Goal: Task Accomplishment & Management: Complete application form

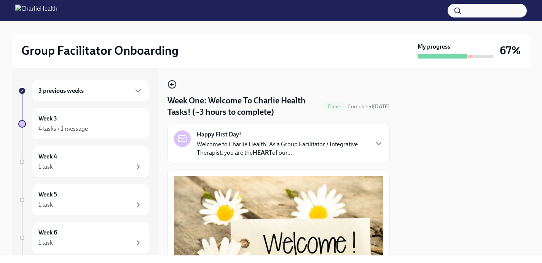
click at [174, 85] on icon "button" at bounding box center [171, 84] width 9 height 9
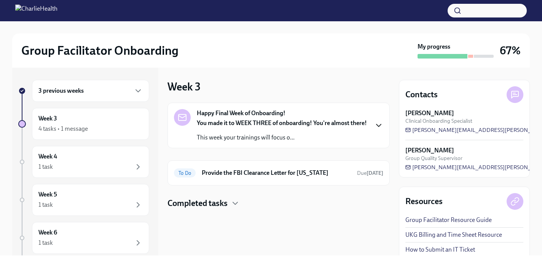
click at [374, 130] on icon "button" at bounding box center [378, 125] width 9 height 9
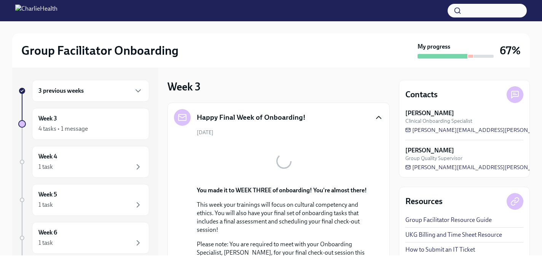
click at [374, 131] on div "[DATE] You made it to WEEK THREE of onboarding! You're almost there! This week …" at bounding box center [278, 256] width 209 height 255
click at [379, 119] on icon "button" at bounding box center [378, 117] width 9 height 9
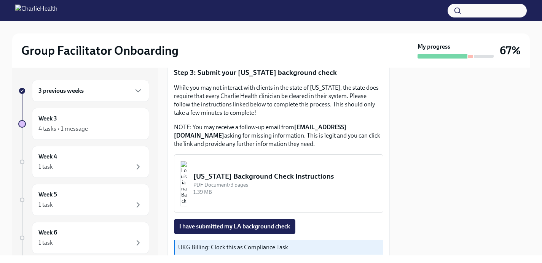
scroll to position [266, 0]
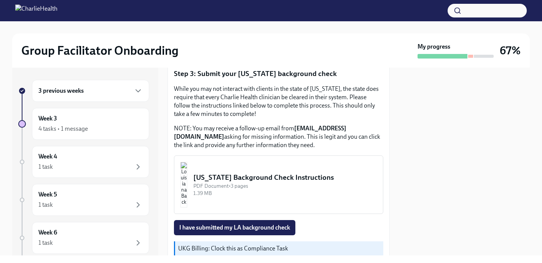
click at [245, 173] on div "Louisiana Background Check Instructions" at bounding box center [284, 178] width 183 height 10
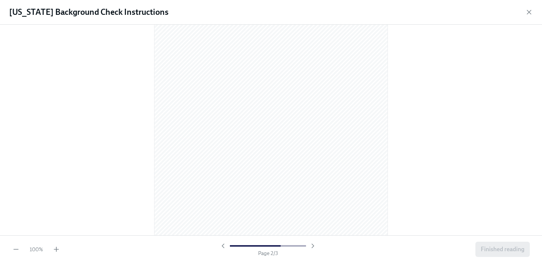
scroll to position [0, 0]
click at [531, 13] on icon "button" at bounding box center [529, 12] width 8 height 8
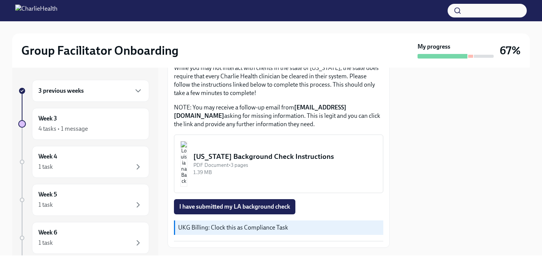
scroll to position [298, 0]
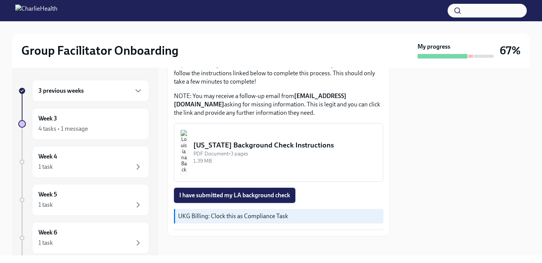
click at [243, 192] on span "I have submitted my LA background check" at bounding box center [234, 196] width 111 height 8
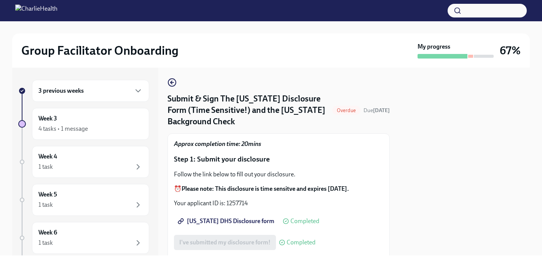
scroll to position [0, 0]
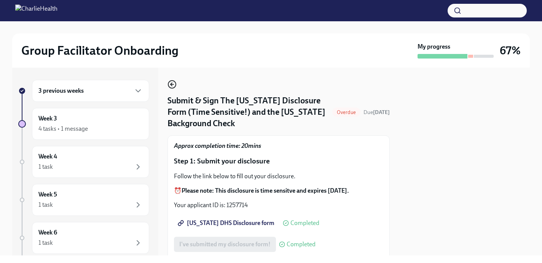
click at [171, 82] on icon "button" at bounding box center [171, 84] width 9 height 9
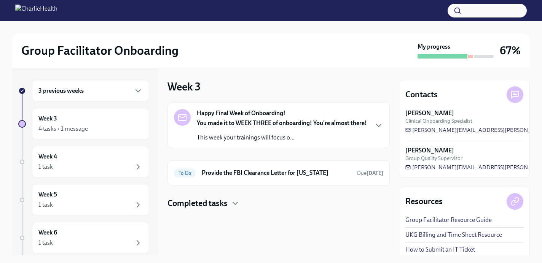
click at [470, 54] on div at bounding box center [456, 56] width 76 height 5
click at [138, 91] on icon "button" at bounding box center [138, 90] width 9 height 9
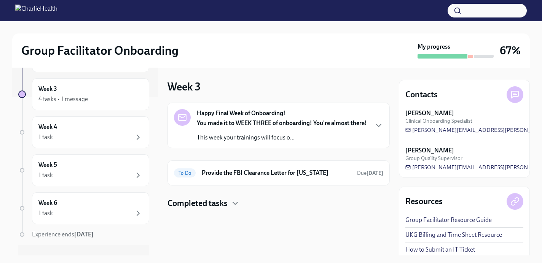
scroll to position [172, 0]
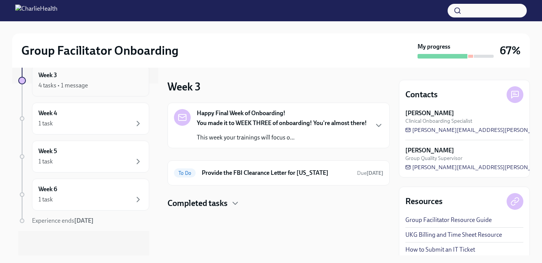
click at [124, 78] on div "Week 3 4 tasks • 1 message" at bounding box center [90, 80] width 104 height 19
click at [248, 177] on h6 "Provide the FBI Clearance Letter for [US_STATE]" at bounding box center [276, 173] width 149 height 8
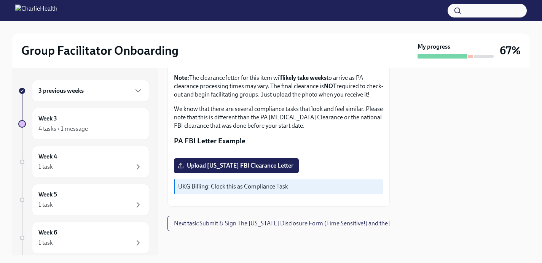
scroll to position [211, 0]
click at [253, 225] on span "Next task : Submit & Sign The Utah Disclosure Form (Time Sensitive!) and the Lo…" at bounding box center [322, 224] width 296 height 8
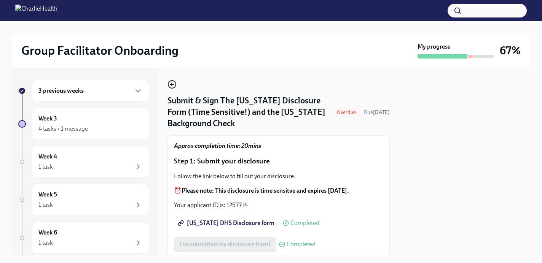
click at [169, 84] on icon "button" at bounding box center [171, 84] width 9 height 9
